Goal: Navigation & Orientation: Find specific page/section

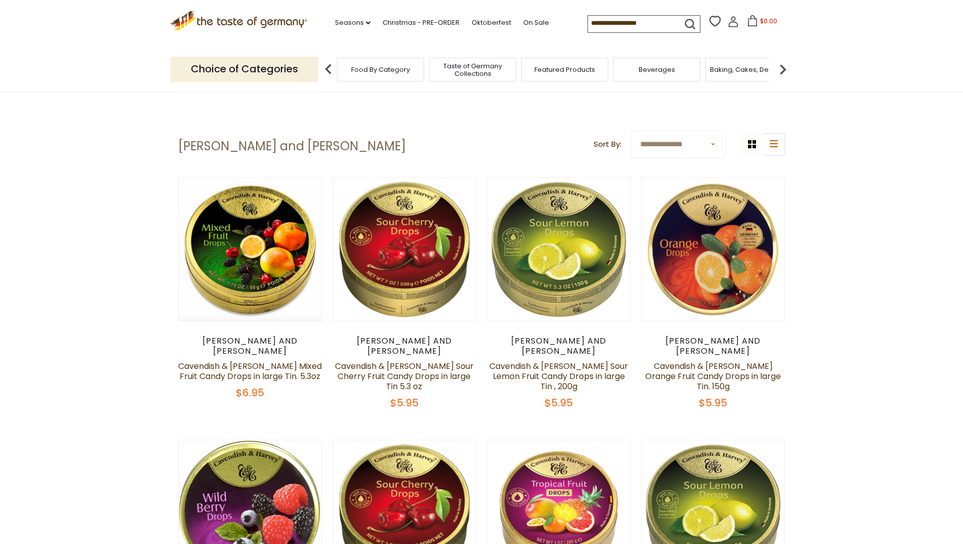
click at [262, 21] on icon ".st0{fill:#EDD300;} .st1{fill:#D33E21;}" at bounding box center [239, 21] width 137 height 21
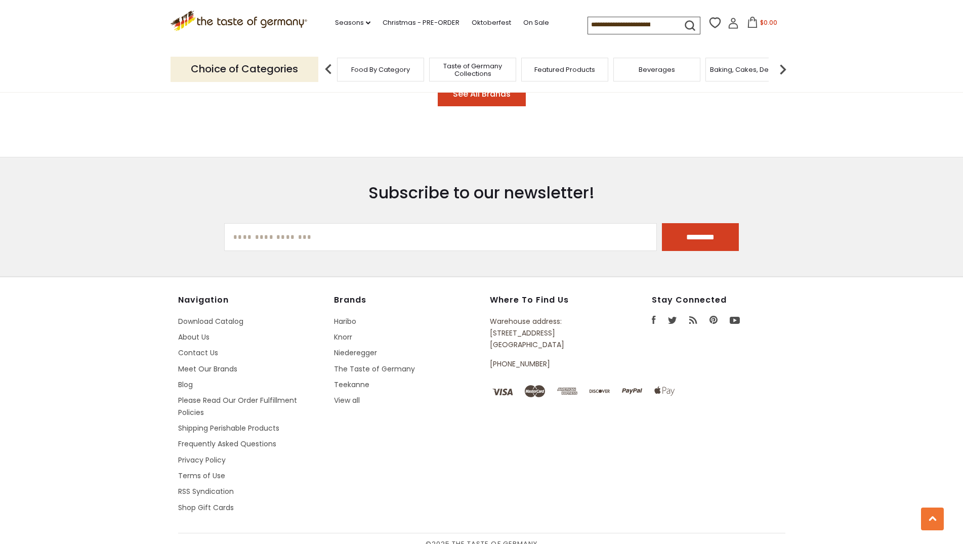
scroll to position [1482, 0]
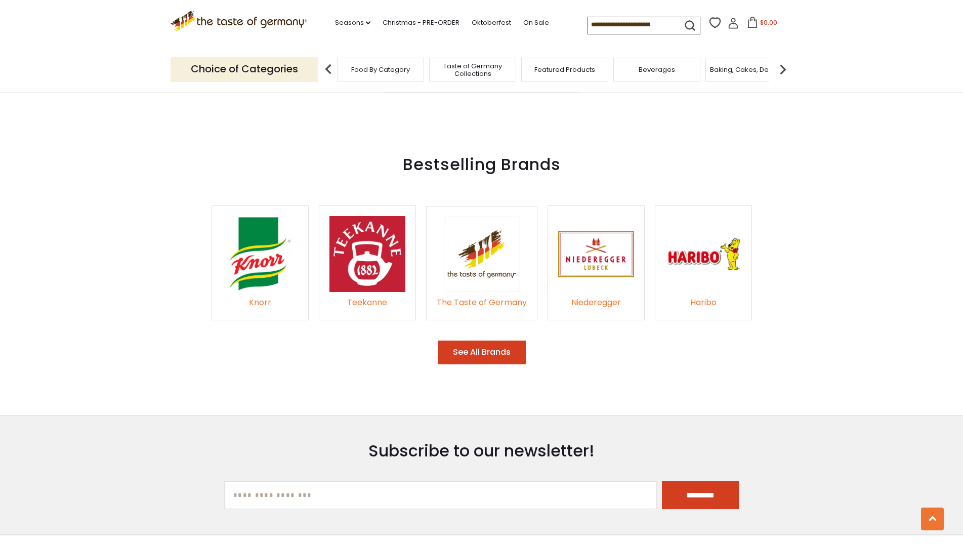
click at [497, 341] on button "See All Brands" at bounding box center [482, 353] width 88 height 24
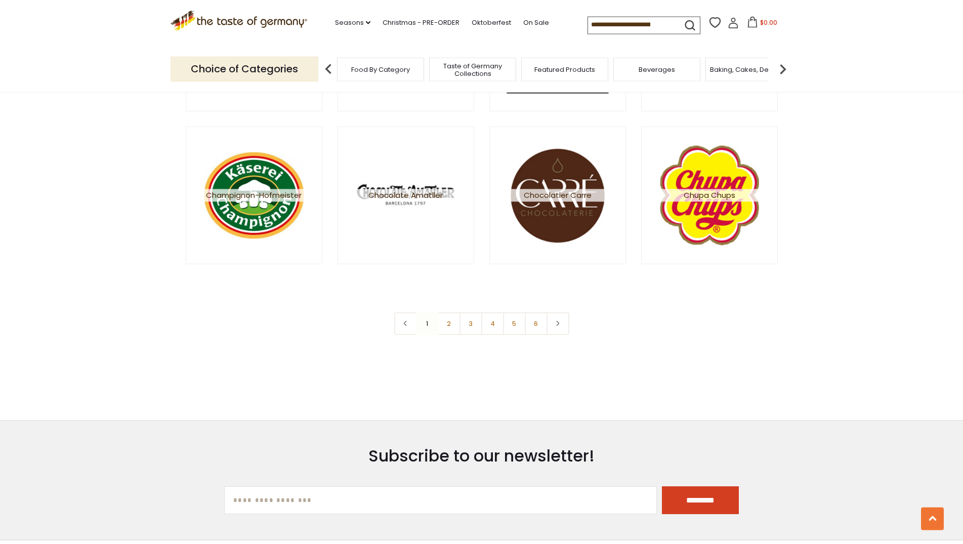
scroll to position [1807, 0]
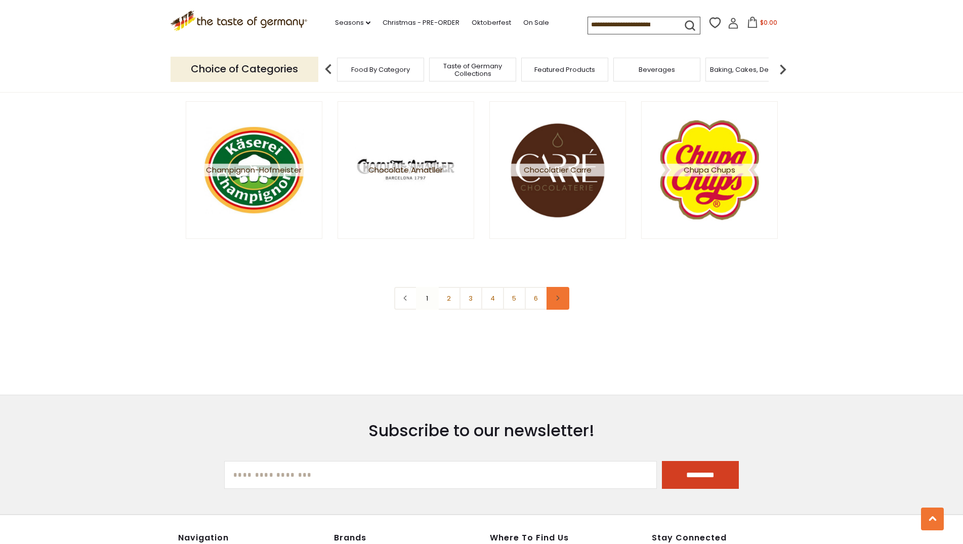
click at [558, 302] on link at bounding box center [558, 298] width 23 height 23
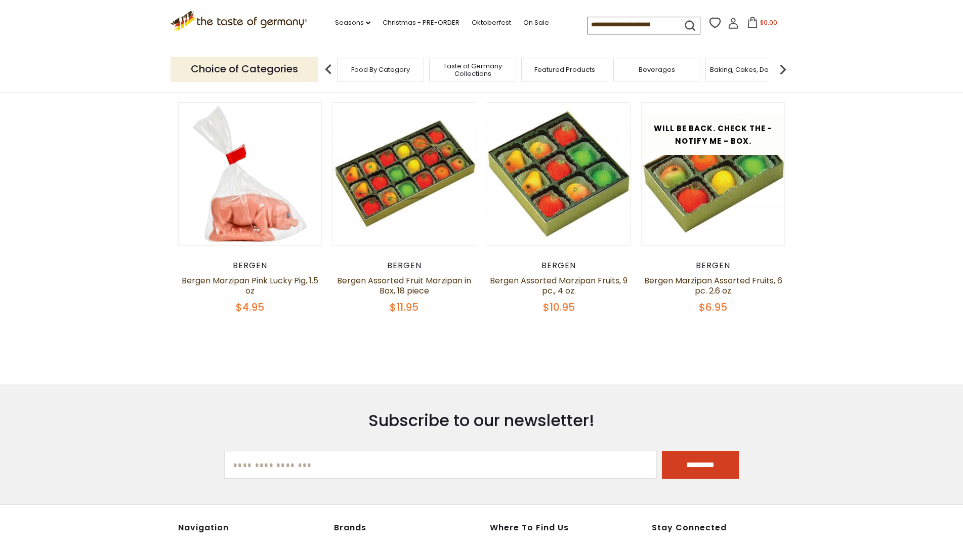
scroll to position [361, 0]
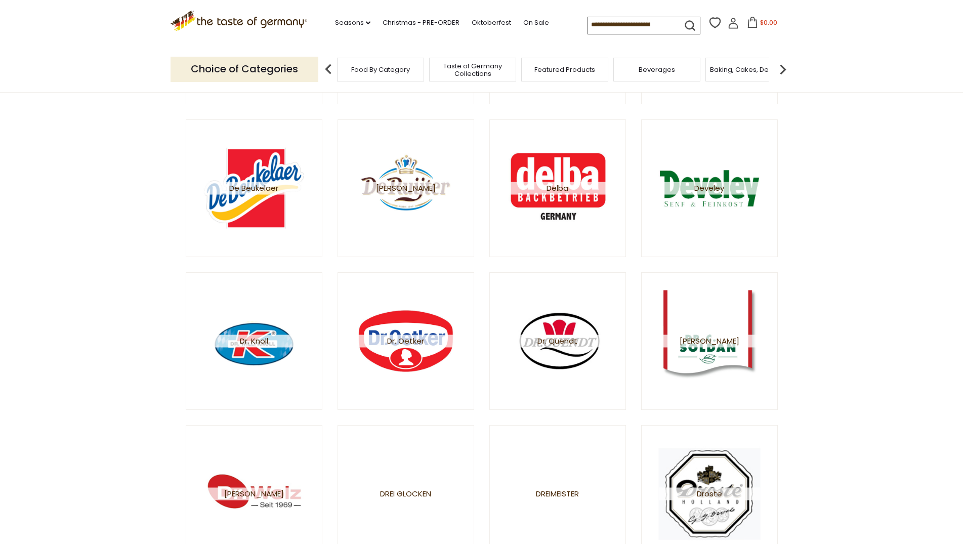
scroll to position [568, 0]
